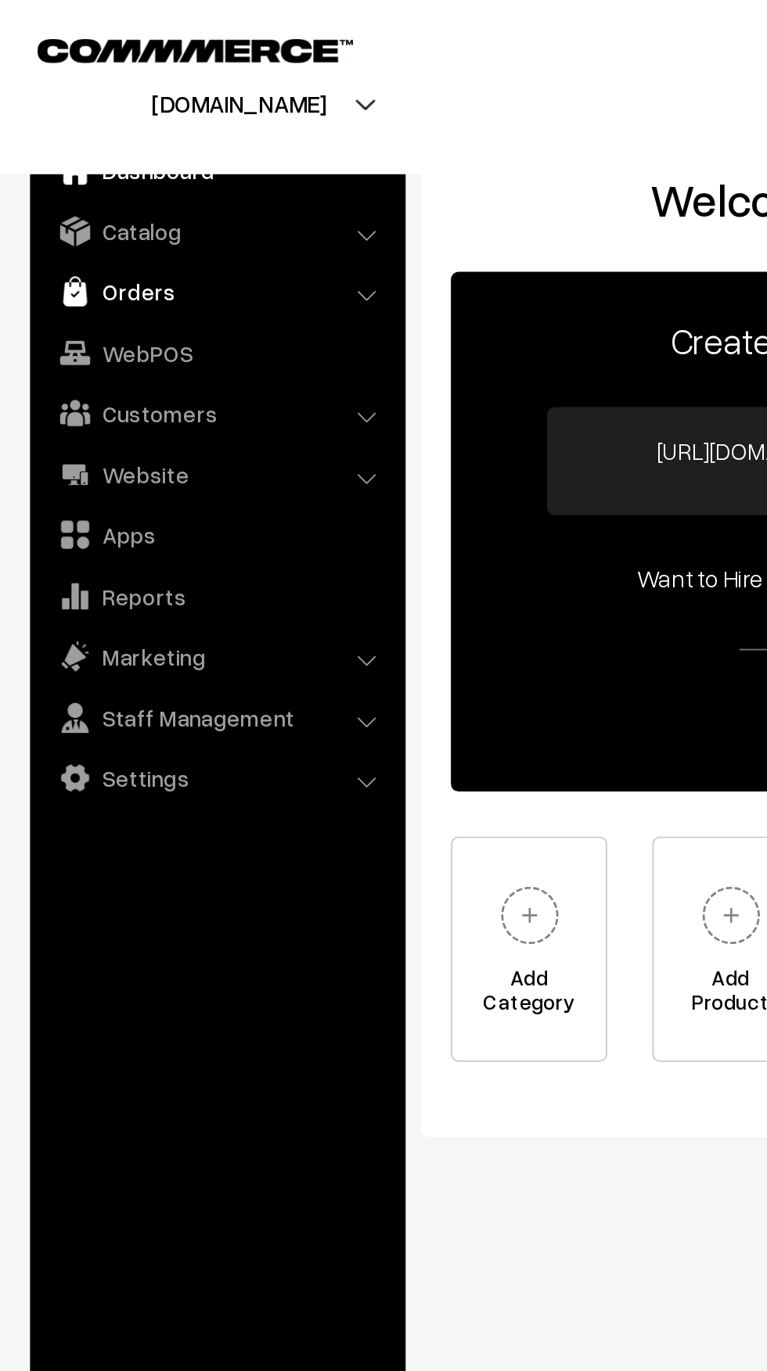
click at [49, 157] on link "Orders" at bounding box center [113, 152] width 186 height 28
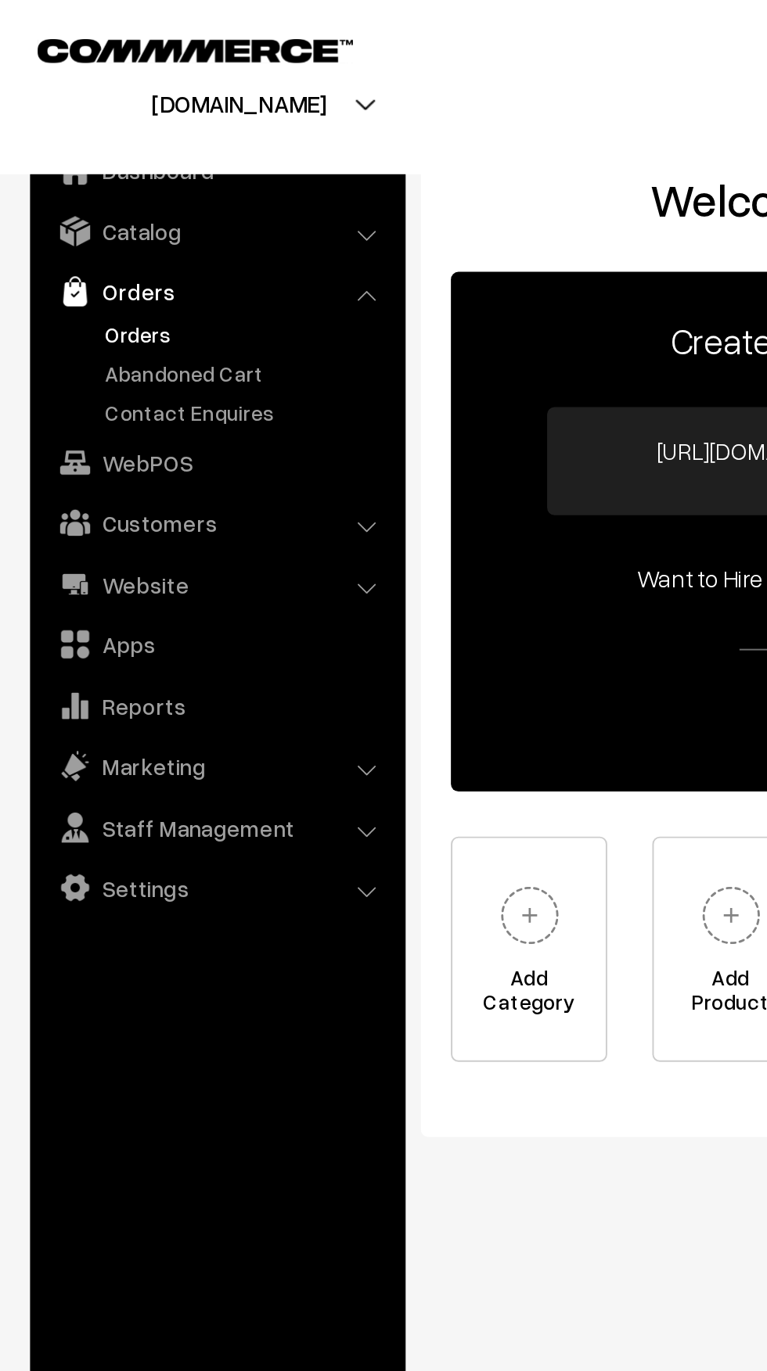
click at [70, 176] on link "Orders" at bounding box center [128, 174] width 155 height 16
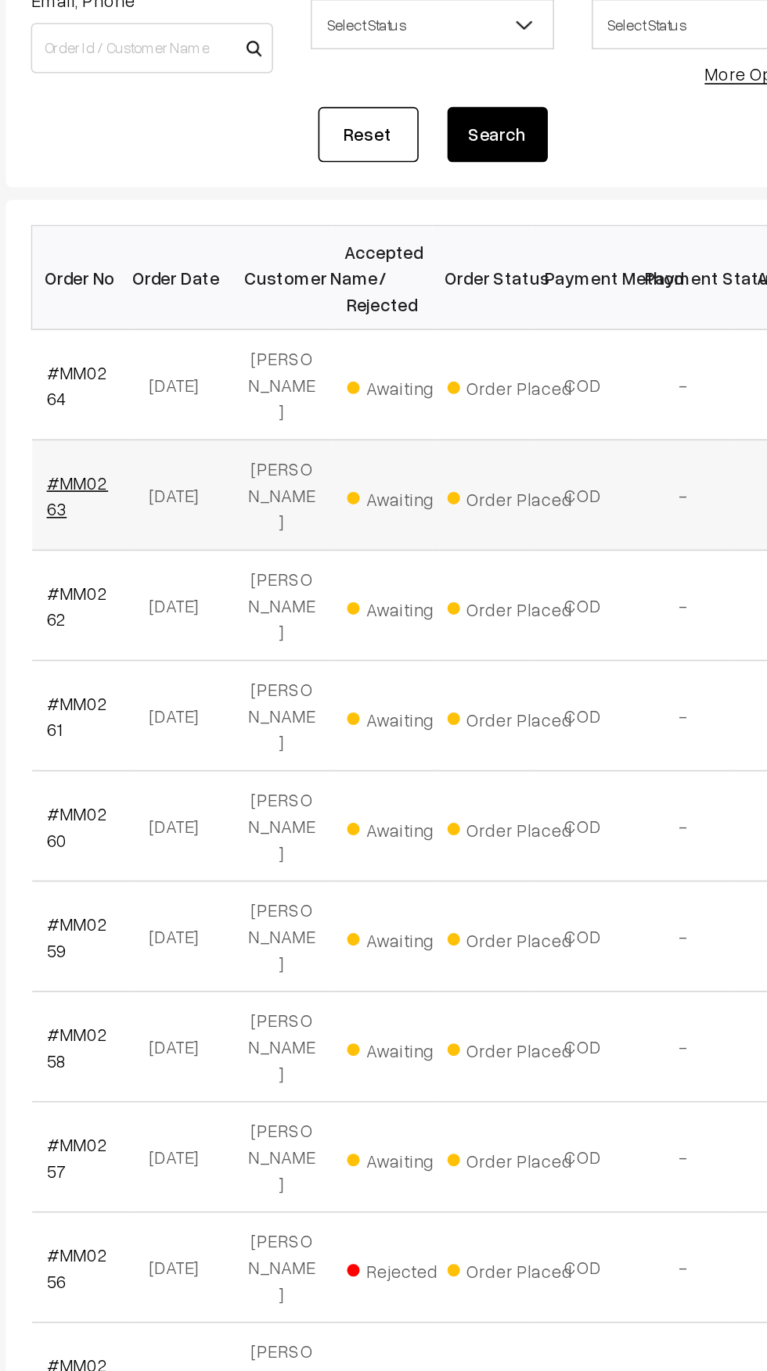
click at [264, 478] on link "#MM0263" at bounding box center [264, 493] width 38 height 30
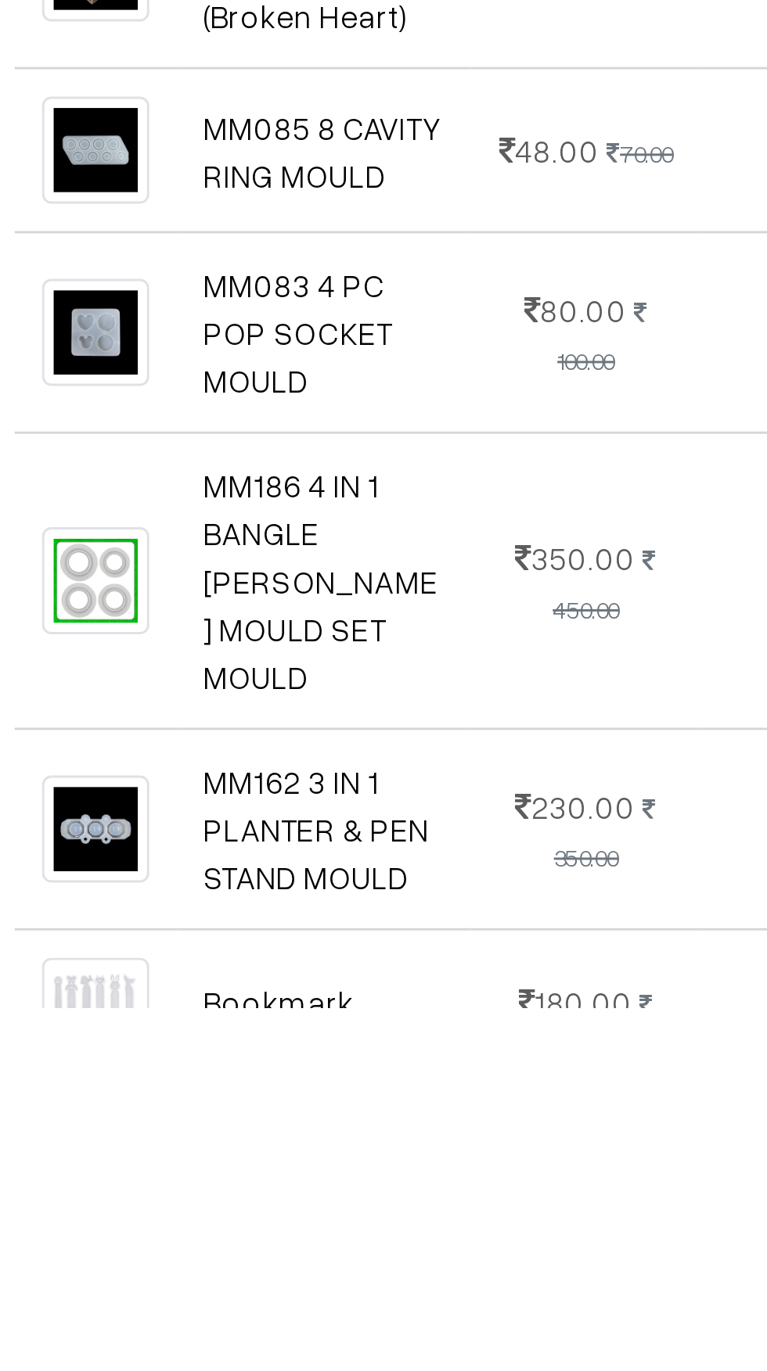
scroll to position [611, 0]
